Goal: Task Accomplishment & Management: Complete application form

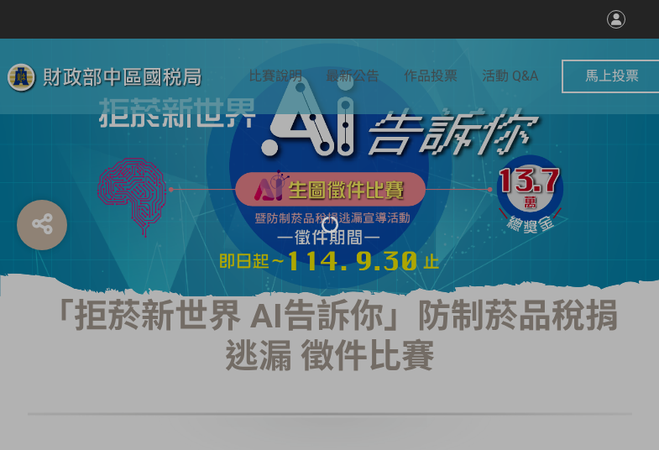
select select "vote"
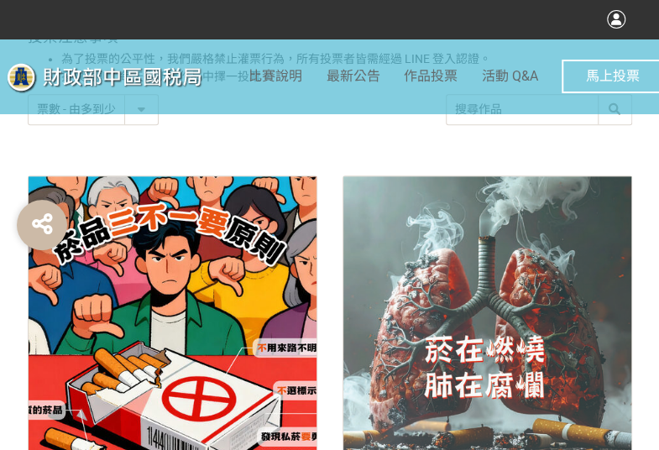
scroll to position [755, 0]
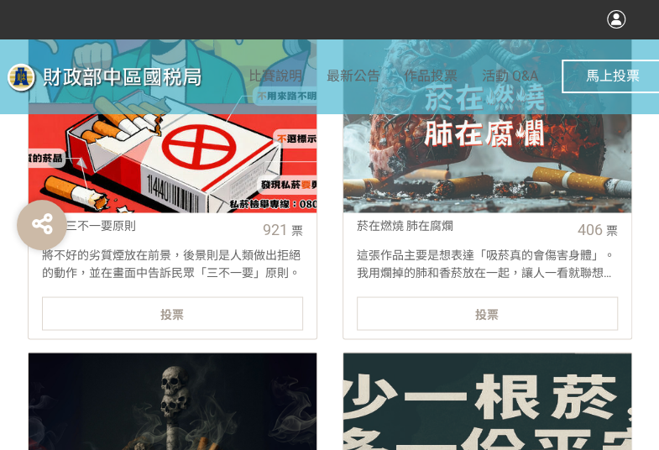
click at [252, 300] on div "投票" at bounding box center [172, 313] width 261 height 34
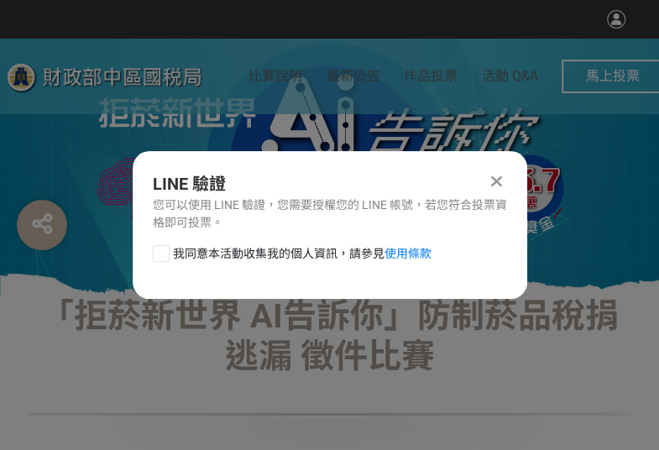
scroll to position [0, 0]
click at [151, 251] on div "我同意本活動收集我的個人資訊，請參見 使用條款" at bounding box center [330, 262] width 394 height 34
click at [158, 253] on div at bounding box center [161, 253] width 17 height 17
checkbox input "true"
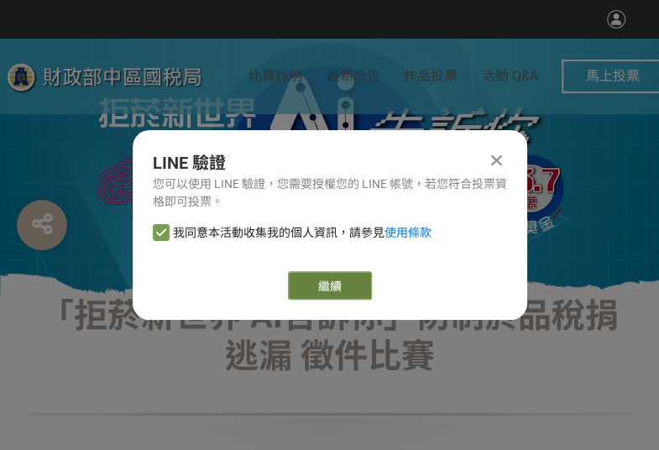
click at [354, 286] on button "繼續" at bounding box center [330, 285] width 84 height 29
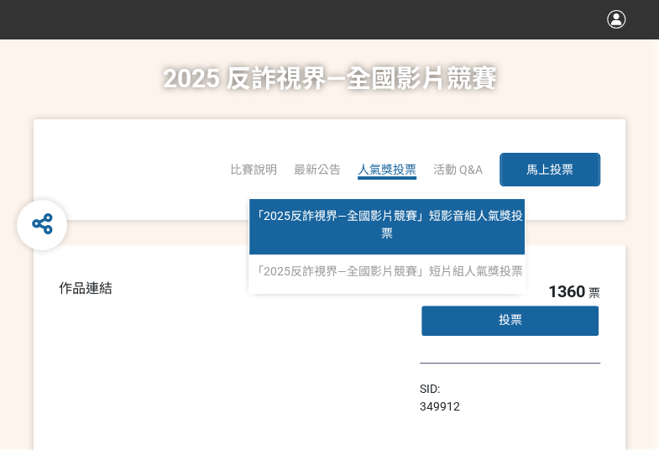
click at [383, 216] on span "「2025反詐視界—全國影片競賽」短影音組人氣獎投票" at bounding box center [387, 224] width 271 height 31
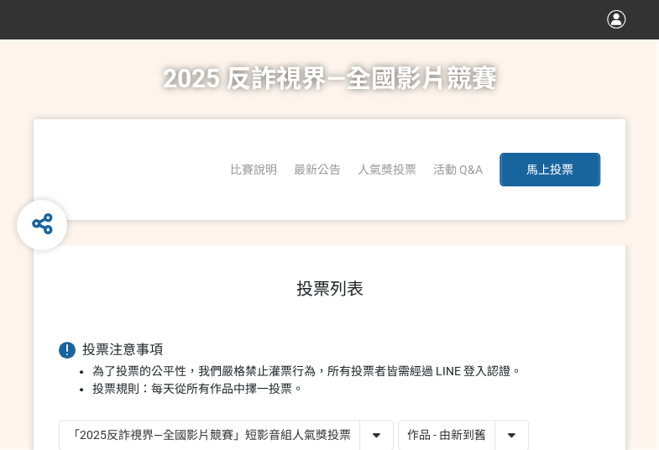
click at [438, 425] on select "作品 - 由新到舊 作品 - 由舊到新 票數 - 由多到少 票數 - 由少到多" at bounding box center [463, 434] width 129 height 29
select select "vote"
click at [399, 420] on select "作品 - 由新到舊 作品 - 由舊到新 票數 - 由多到少 票數 - 由少到多" at bounding box center [463, 434] width 129 height 29
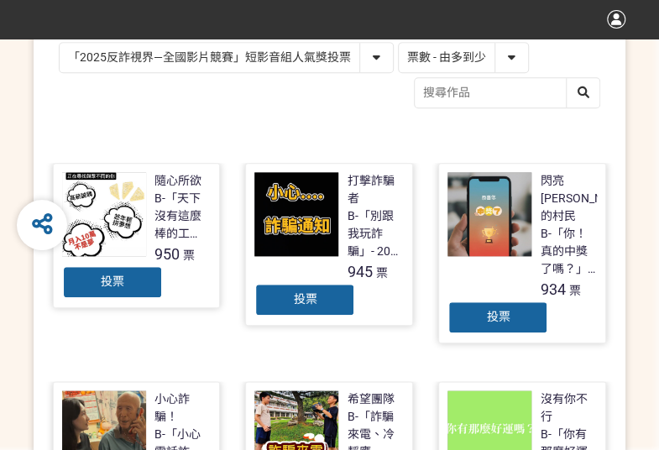
scroll to position [420, 0]
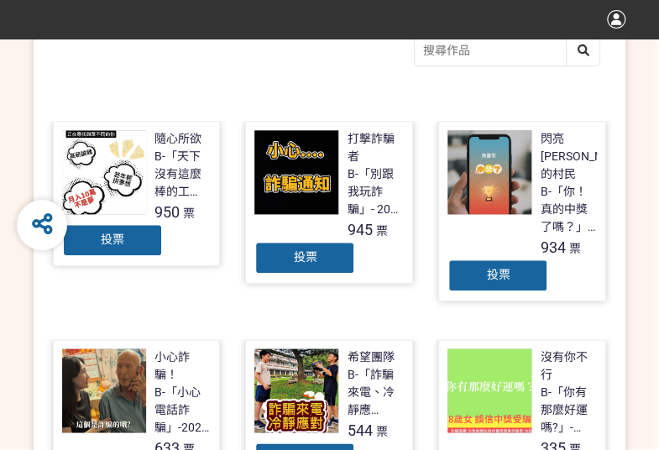
click at [123, 232] on span "投票" at bounding box center [112, 238] width 23 height 13
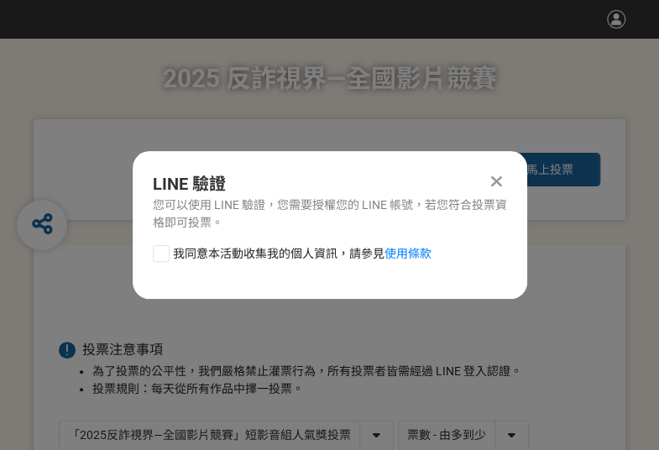
scroll to position [0, 0]
click at [161, 246] on div at bounding box center [161, 253] width 17 height 17
checkbox input "true"
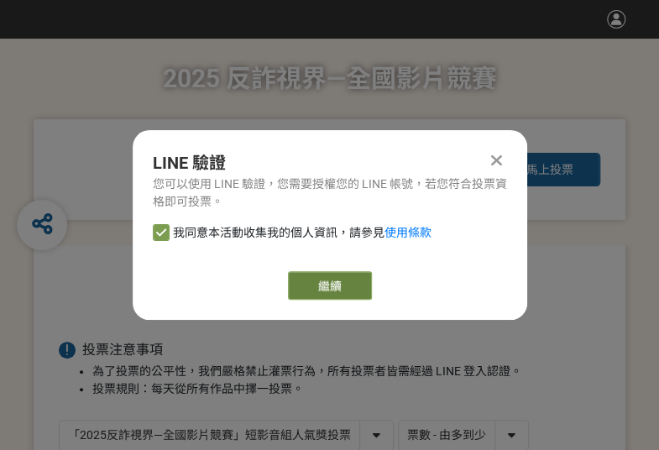
click at [354, 274] on button "繼續" at bounding box center [330, 285] width 84 height 29
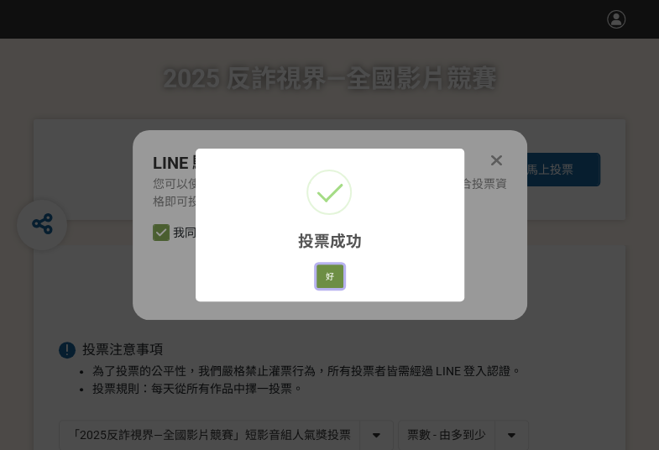
click at [334, 278] on button "好" at bounding box center [329, 275] width 27 height 23
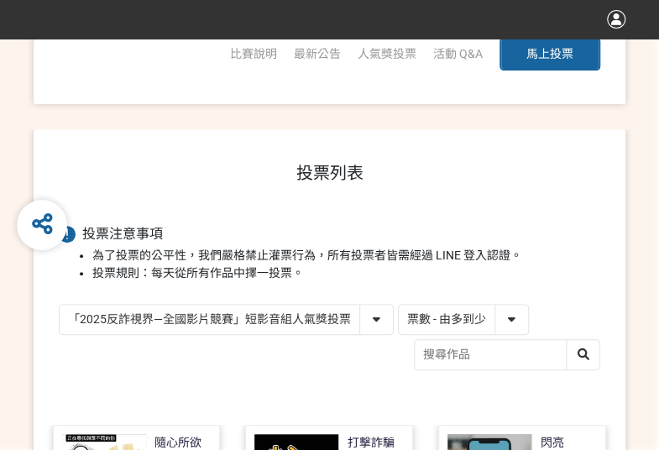
scroll to position [269, 0]
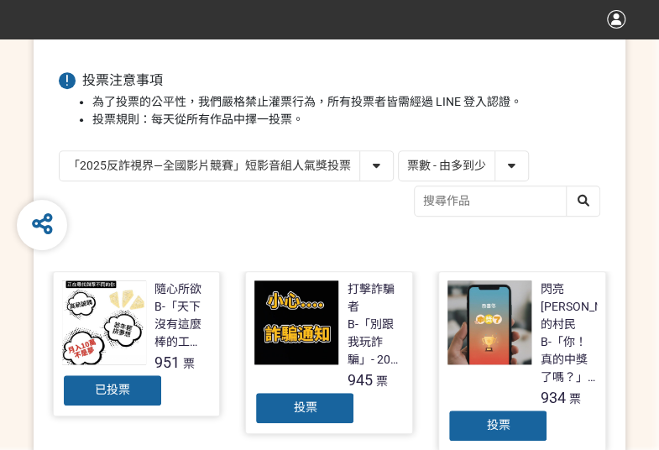
click at [352, 166] on select "「2025反詐視界—全國影片競賽」短影音組人氣獎投票 「2025反詐視界—全國影片競賽」短片組人氣獎投票" at bounding box center [226, 165] width 333 height 29
select select "13146"
click at [60, 151] on select "「2025反詐視界—全國影片競賽」短影音組人氣獎投票 「2025反詐視界—全國影片競賽」短片組人氣獎投票" at bounding box center [226, 165] width 333 height 29
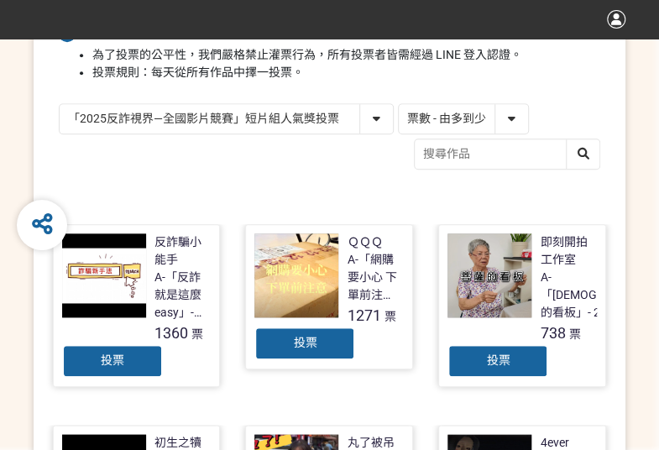
scroll to position [336, 0]
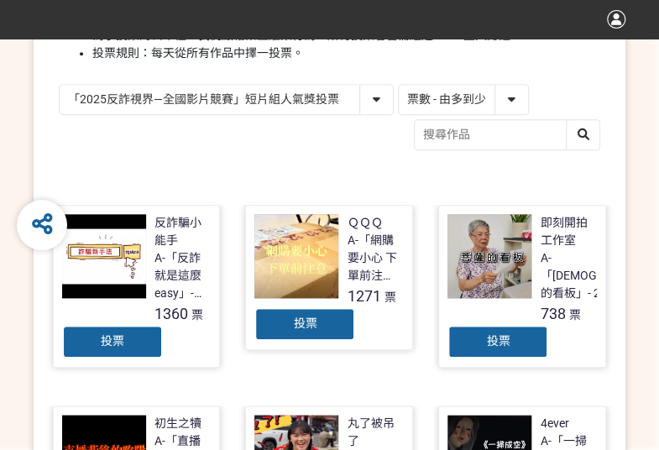
click at [128, 347] on div "投票" at bounding box center [112, 342] width 101 height 34
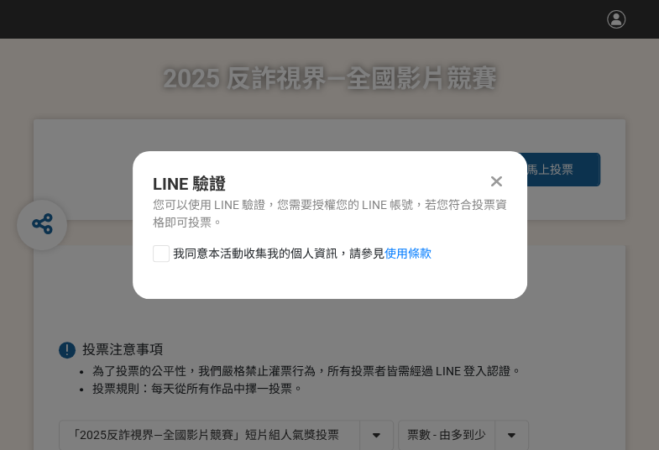
click at [162, 251] on div at bounding box center [161, 253] width 17 height 17
checkbox input "true"
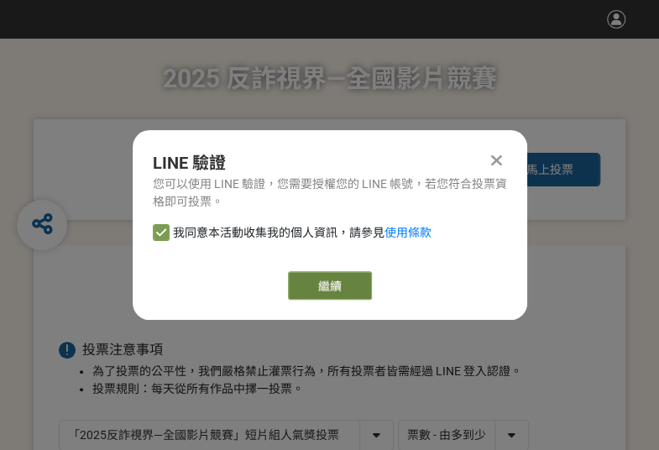
click at [302, 282] on button "繼續" at bounding box center [330, 285] width 84 height 29
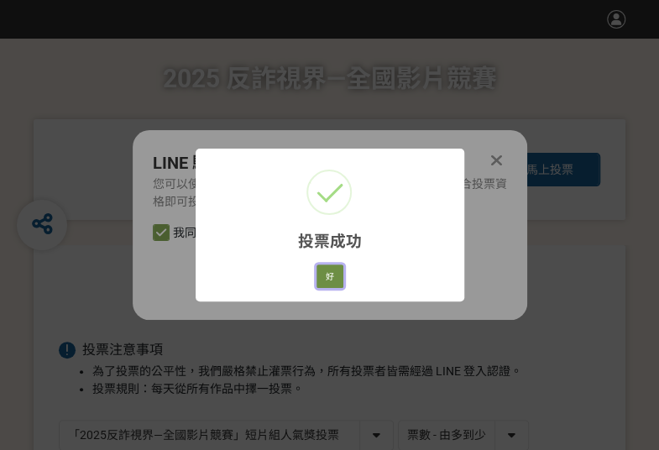
click at [331, 279] on button "好" at bounding box center [329, 275] width 27 height 23
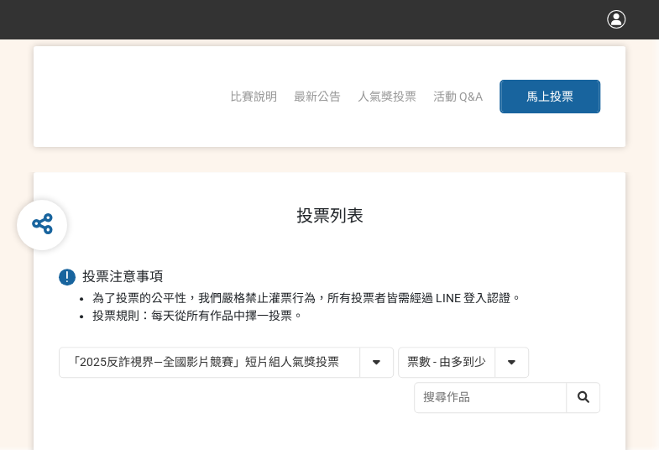
scroll to position [258, 0]
